Goal: Transaction & Acquisition: Obtain resource

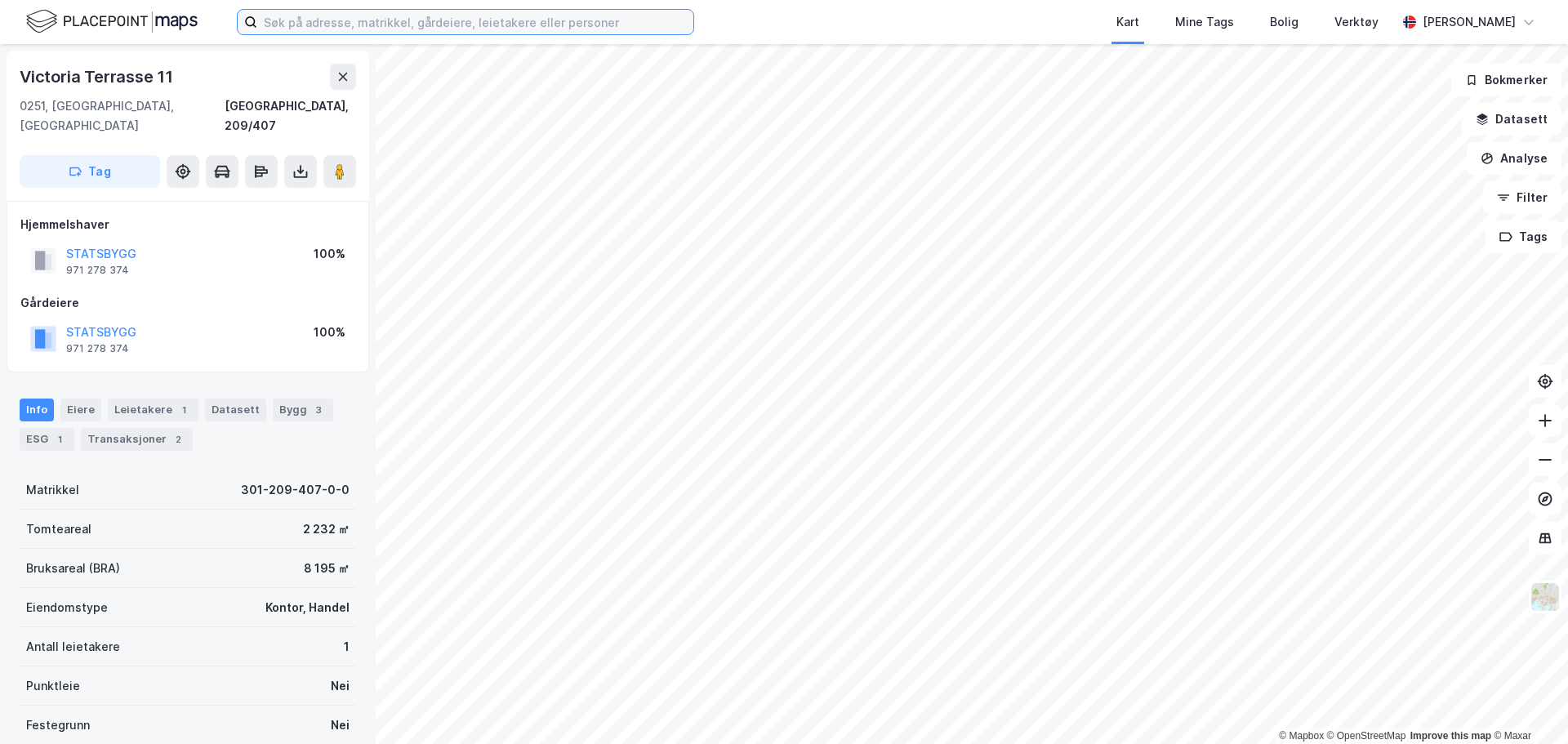
click at [290, 23] on input at bounding box center [475, 21] width 436 height 24
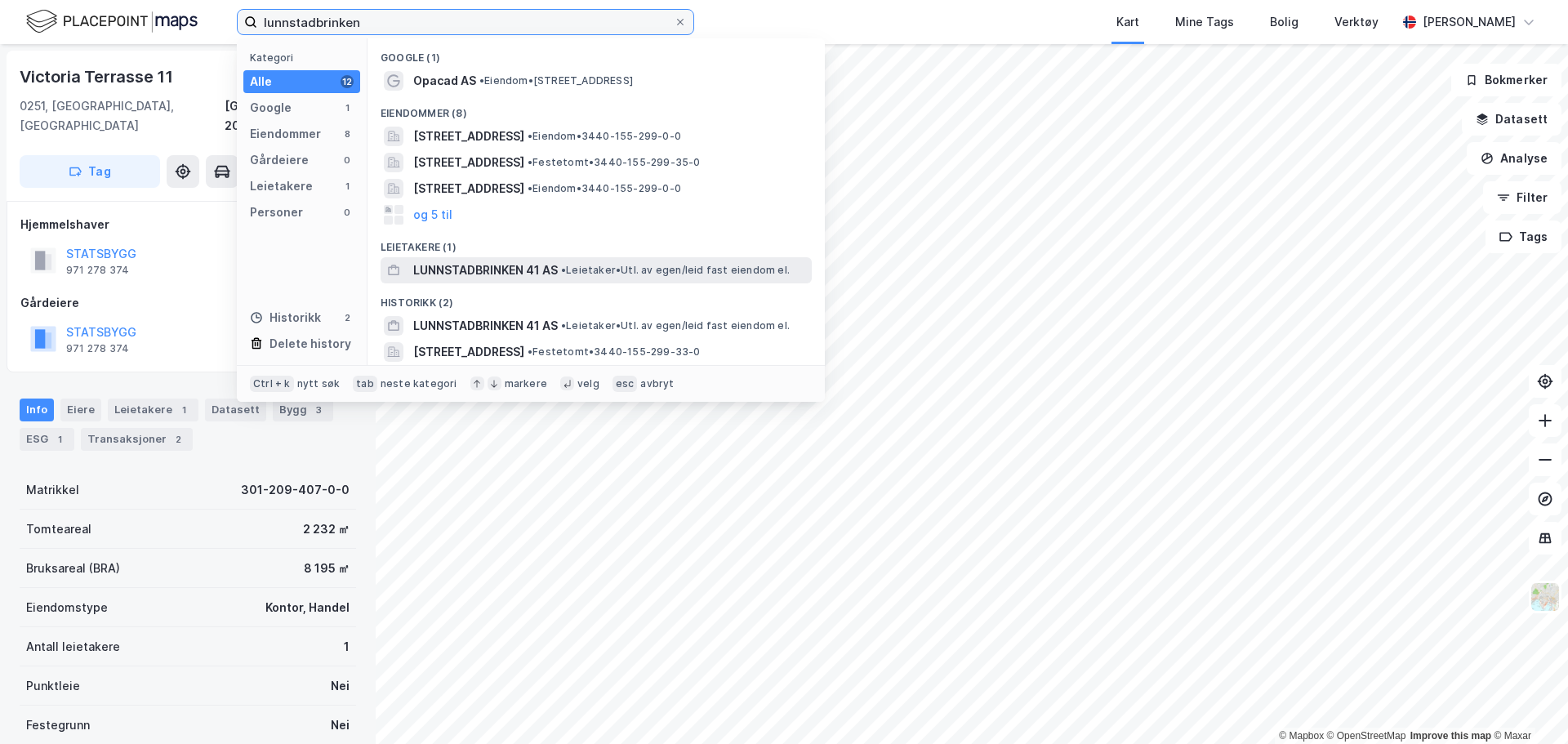
type input "lunnstadbrinken"
click at [476, 267] on span "LUNNSTADBRINKEN 41 AS" at bounding box center [486, 270] width 145 height 19
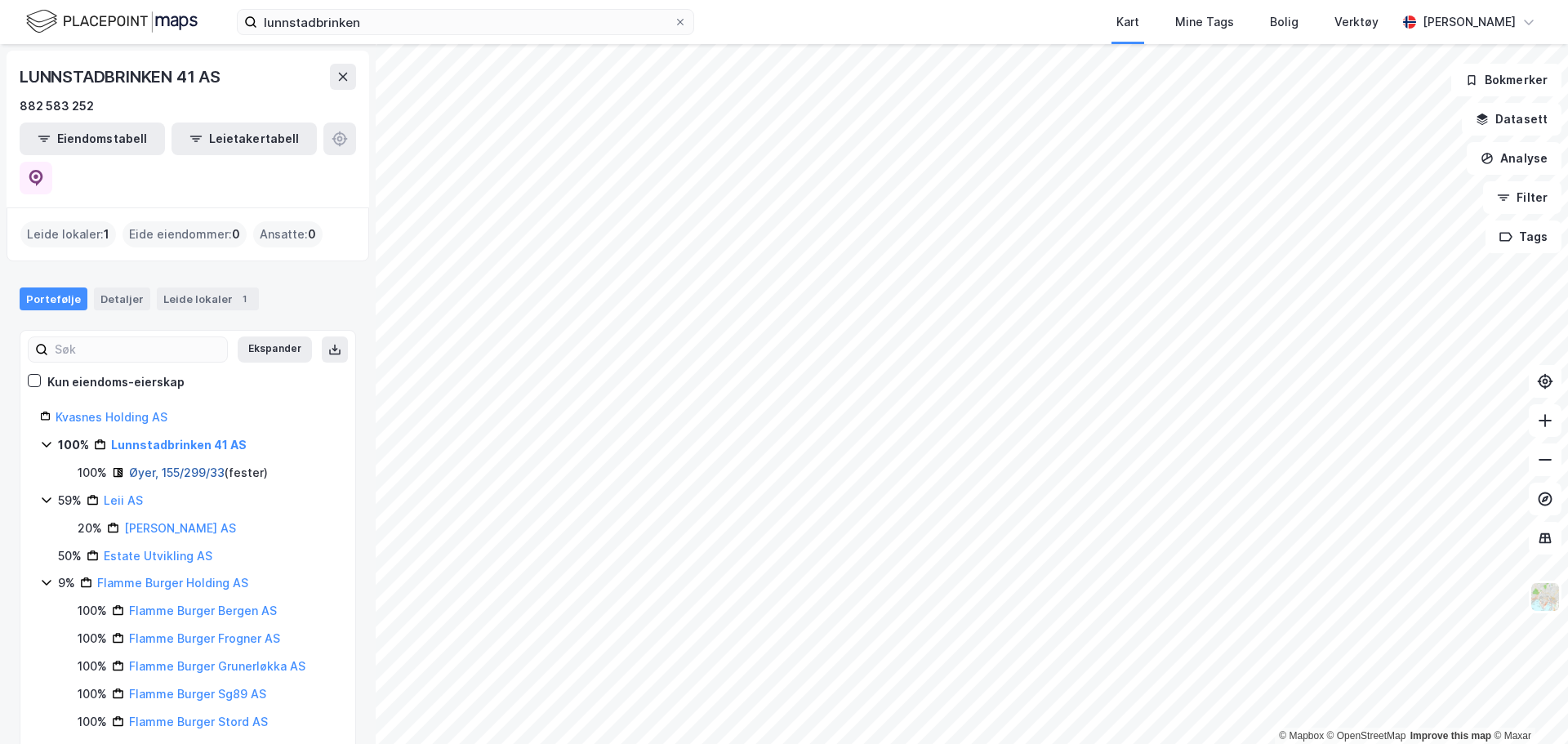
click at [182, 465] on link "Øyer, 155/299/33" at bounding box center [176, 472] width 95 height 13
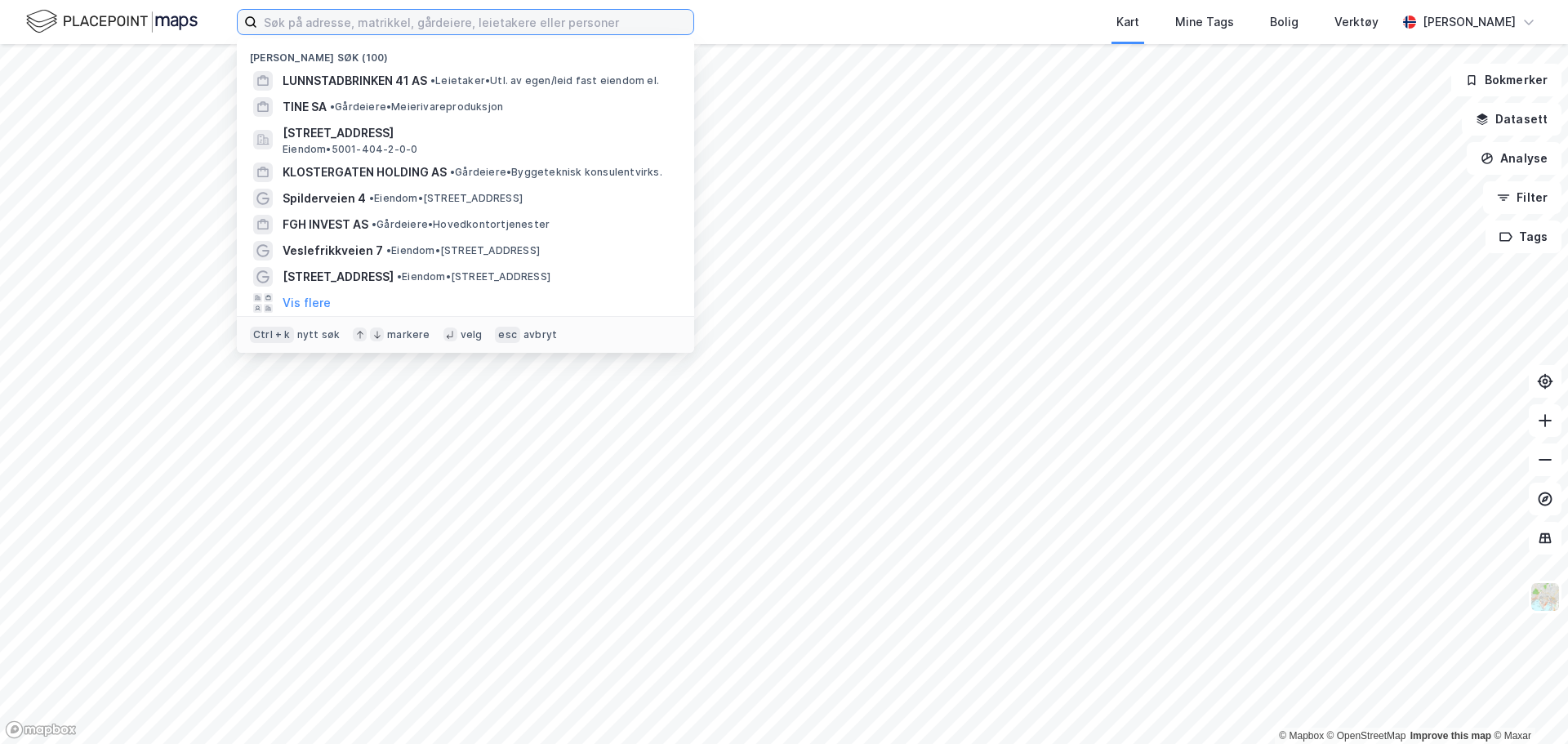
click at [390, 22] on input at bounding box center [475, 21] width 436 height 24
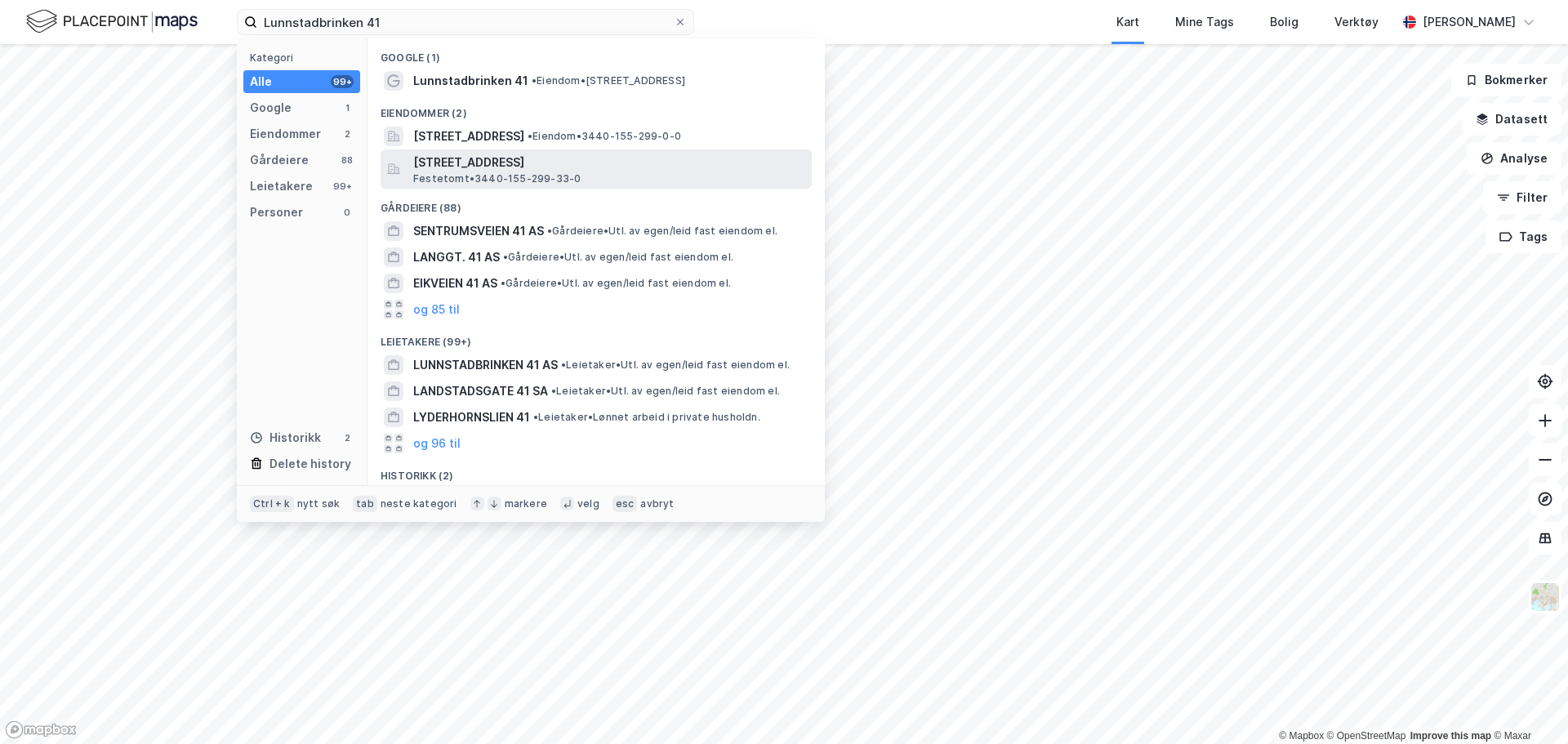
click at [539, 162] on span "[STREET_ADDRESS]" at bounding box center [609, 162] width 392 height 19
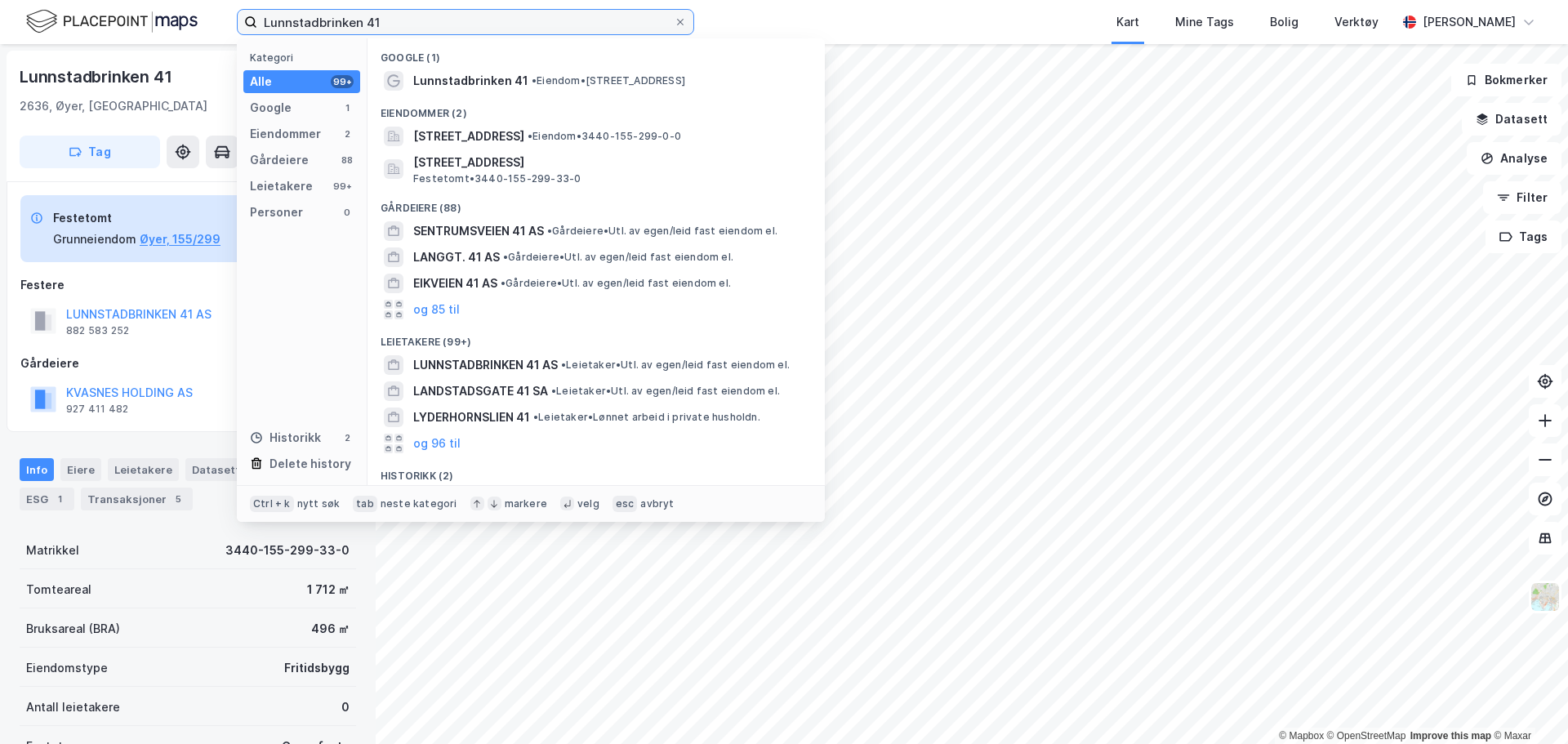
drag, startPoint x: 400, startPoint y: 20, endPoint x: 142, endPoint y: 18, distance: 258.0
click at [151, 17] on div "Lunnstadbrinken 41 Kategori Alle 99+ Google 1 Eiendommer 2 Gårdeiere 88 Leietak…" at bounding box center [784, 22] width 1568 height 44
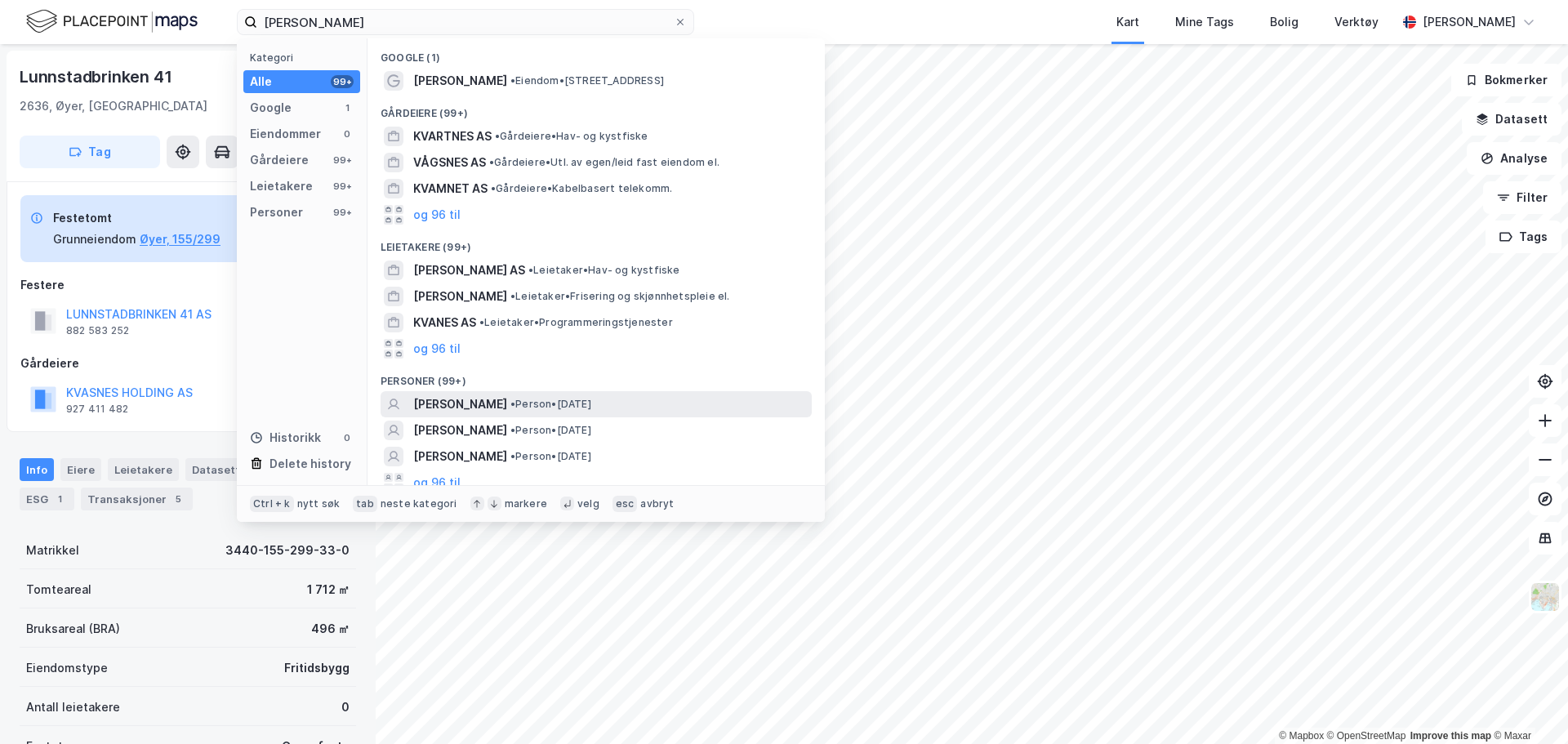
click at [459, 401] on span "[PERSON_NAME]" at bounding box center [460, 404] width 94 height 19
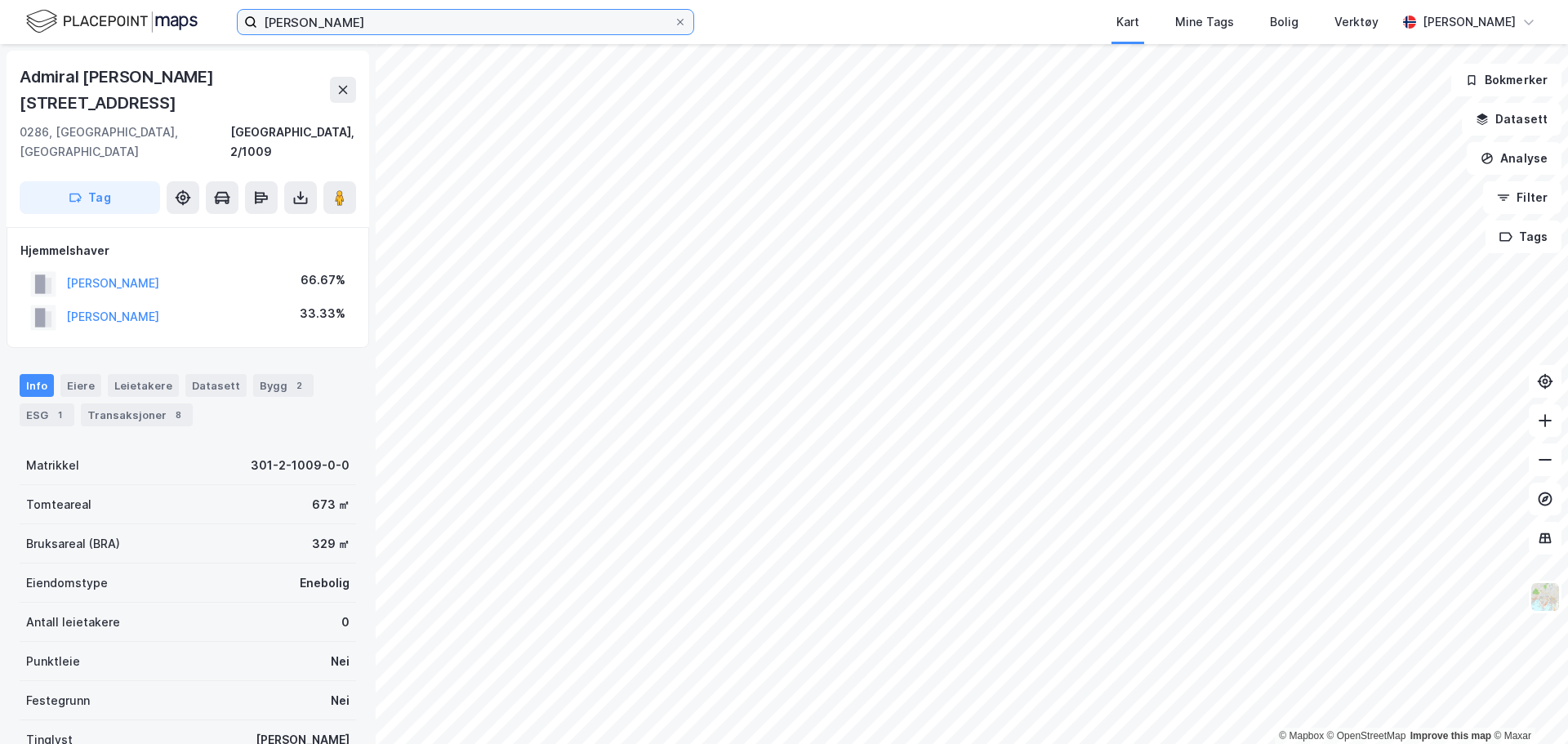
click at [366, 24] on input "[PERSON_NAME]" at bounding box center [466, 21] width 417 height 24
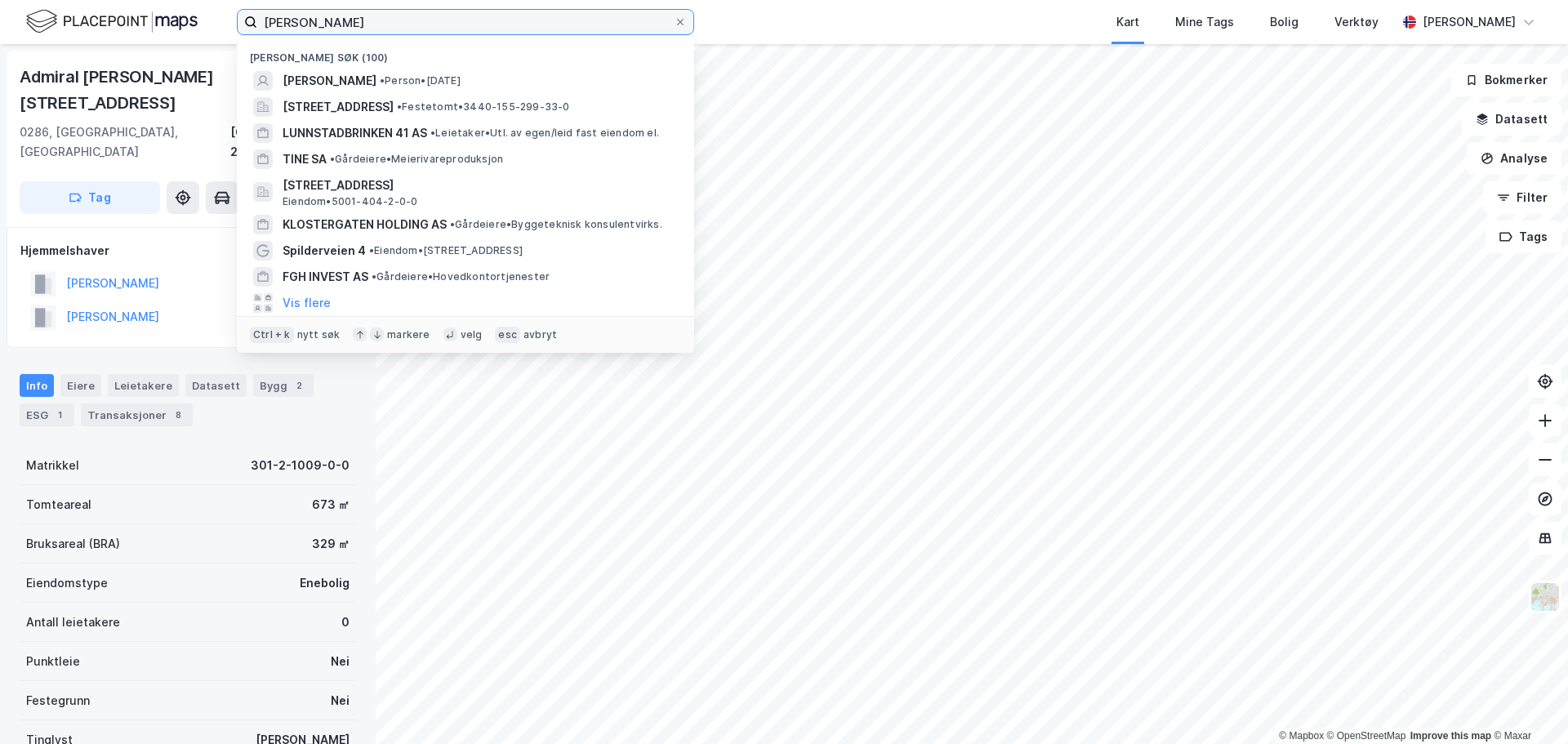
drag, startPoint x: 430, startPoint y: 30, endPoint x: 237, endPoint y: 18, distance: 193.4
click at [237, 18] on label "[PERSON_NAME]" at bounding box center [466, 21] width 457 height 26
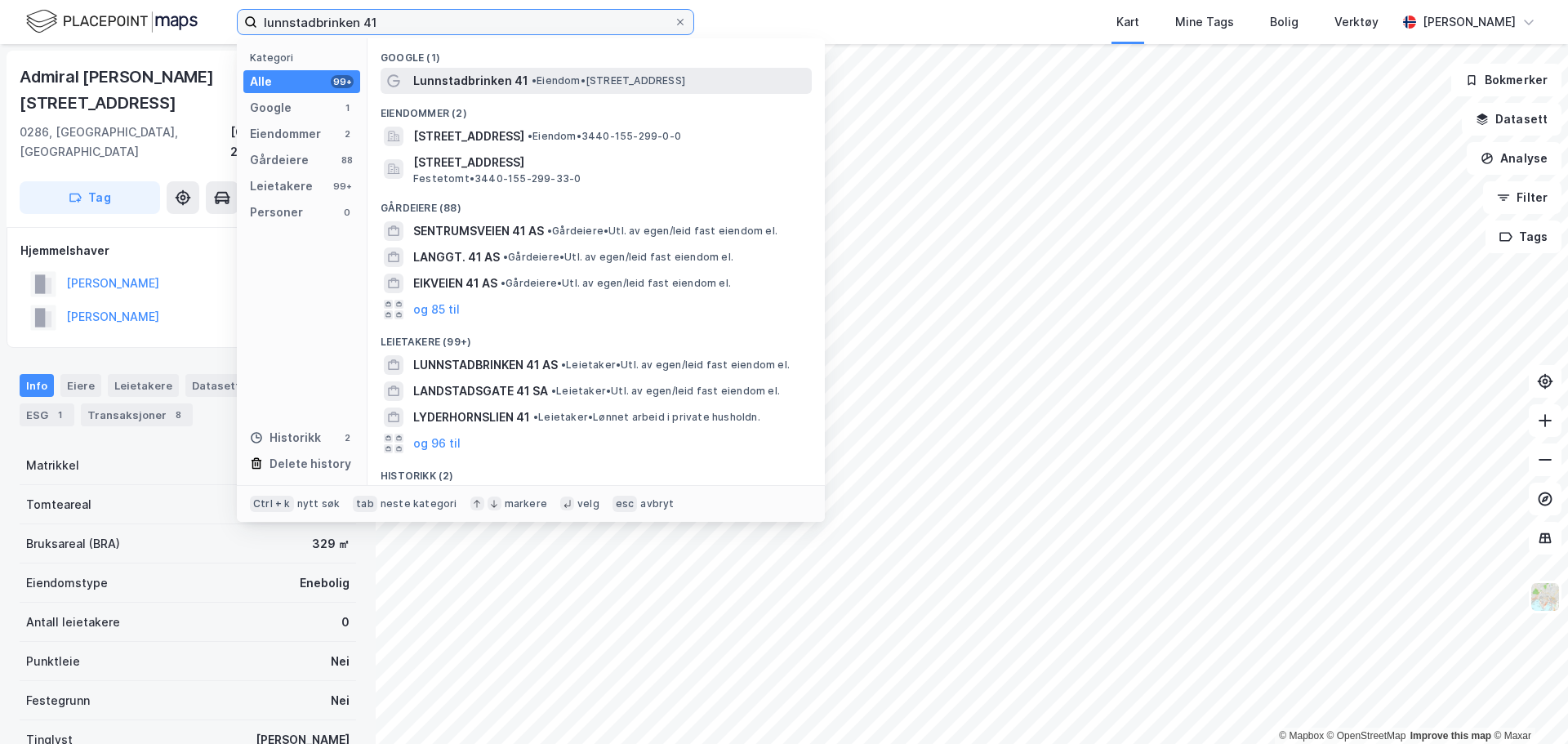
type input "lunnstadbrinken 41"
click at [531, 83] on span "•" at bounding box center [533, 80] width 5 height 13
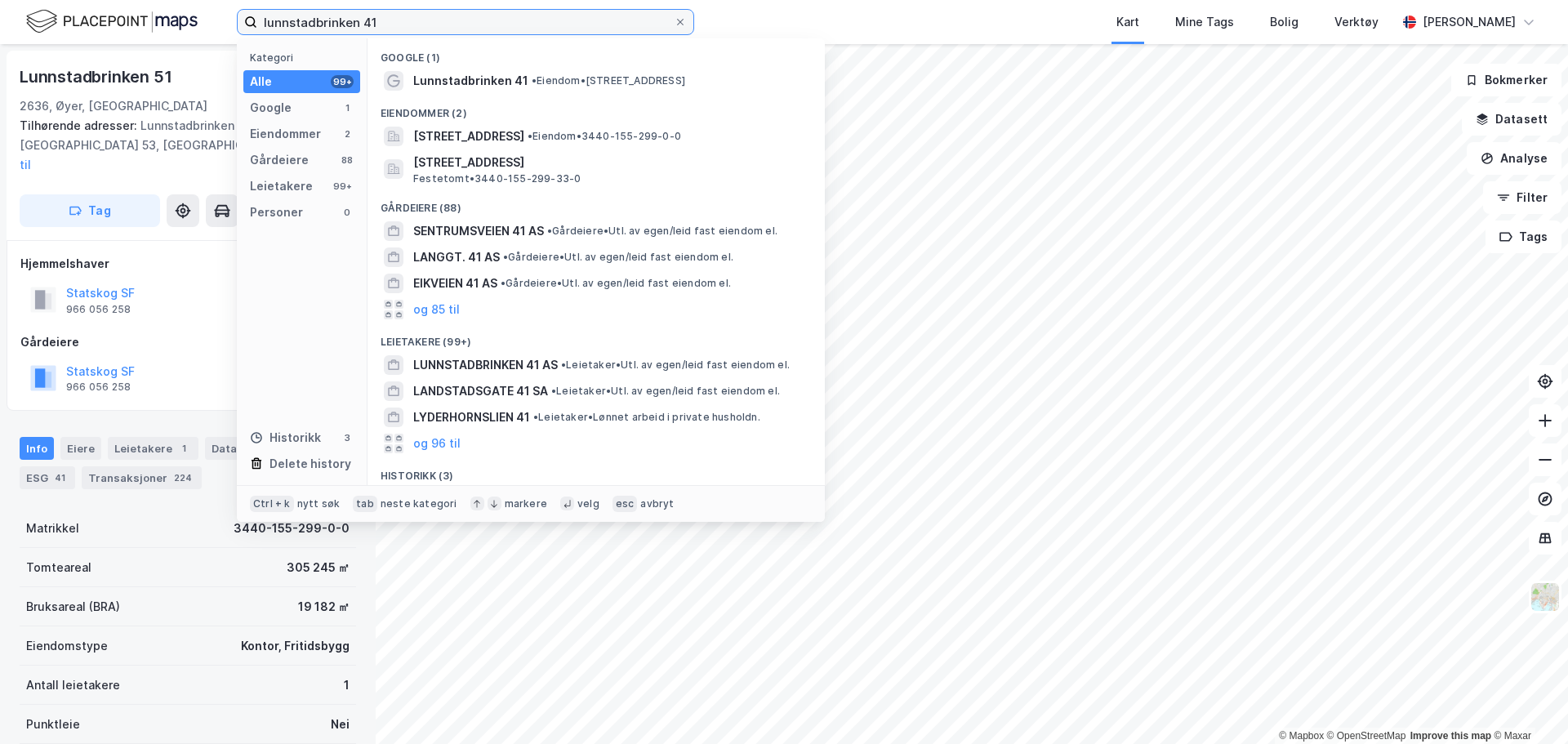
click at [392, 18] on input "lunnstadbrinken 41" at bounding box center [466, 21] width 417 height 24
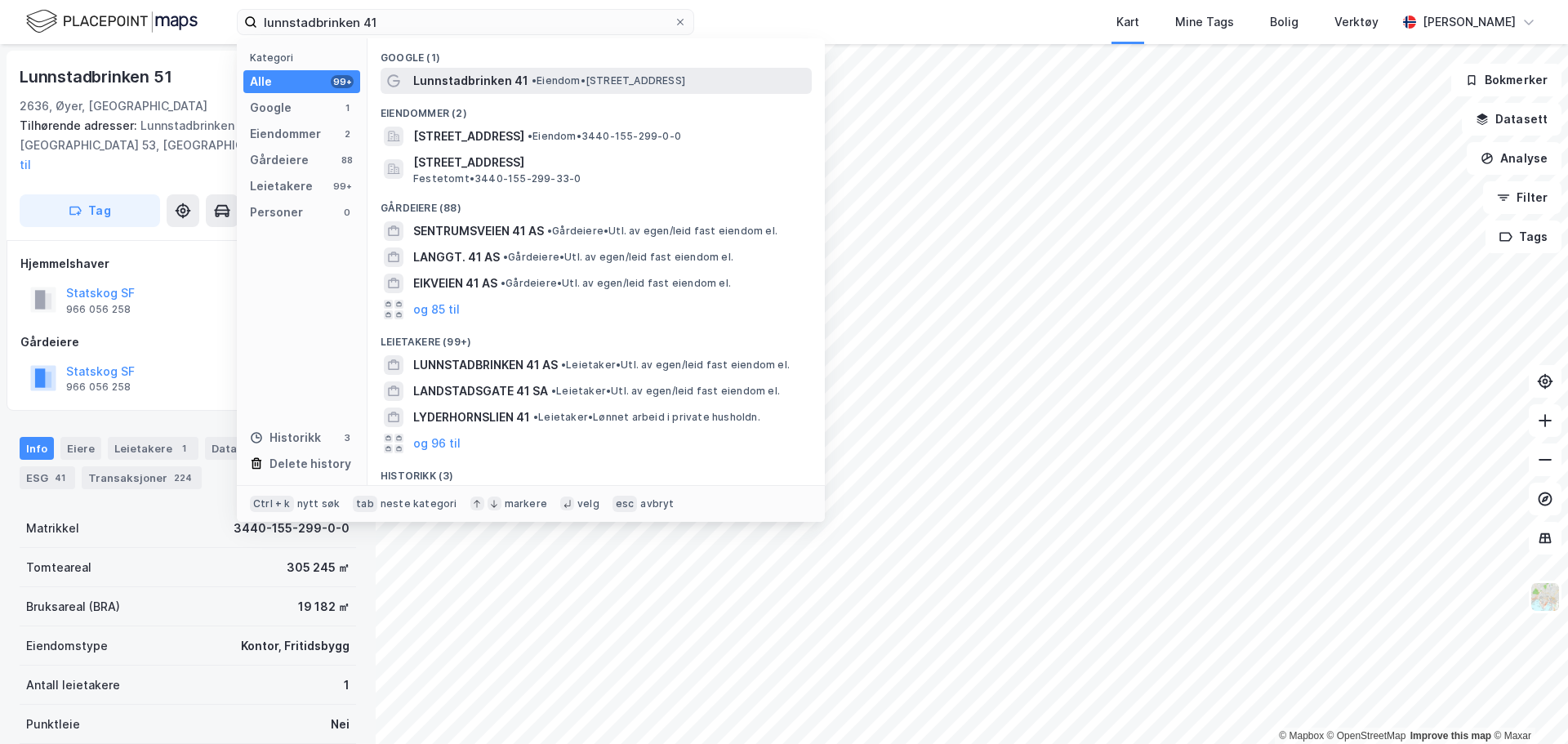
click at [453, 92] on div "Lunnstadbrinken 41 • Eiendom • [STREET_ADDRESS]" at bounding box center [596, 80] width 431 height 26
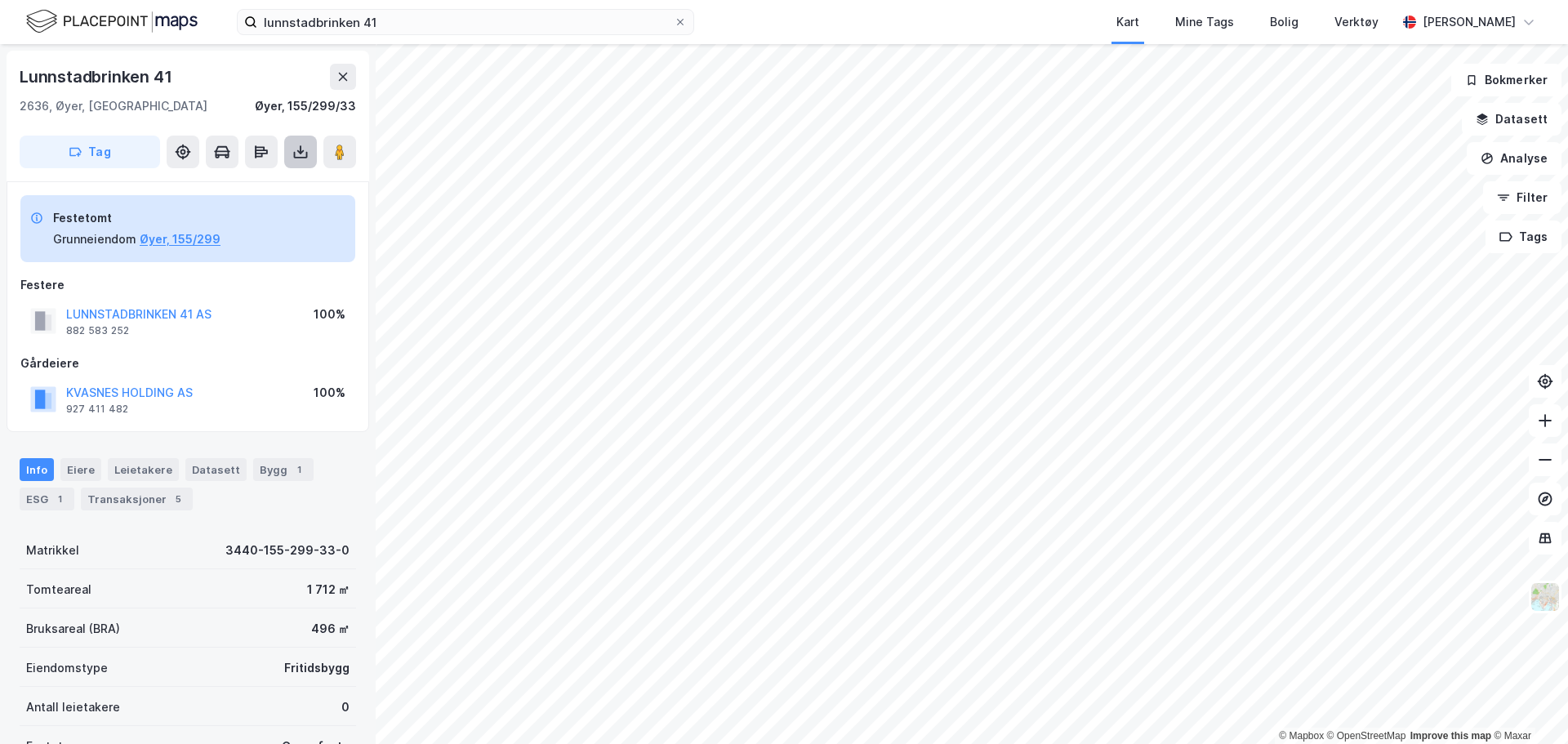
click at [307, 148] on icon at bounding box center [300, 151] width 16 height 16
click at [243, 193] on div "Last ned grunnbok" at bounding box center [230, 184] width 174 height 26
